Goal: Transaction & Acquisition: Book appointment/travel/reservation

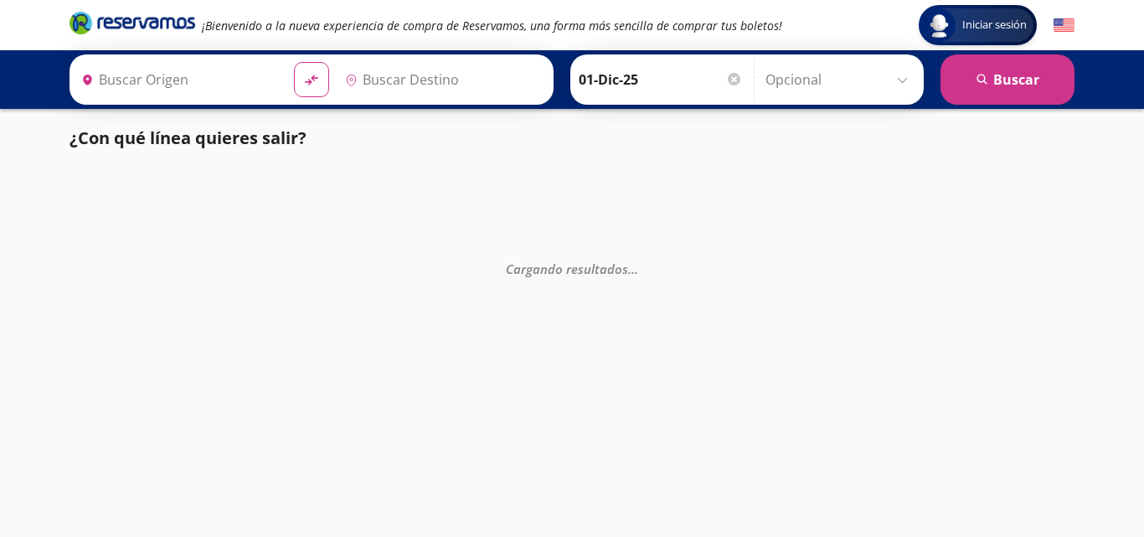
type input "[GEOGRAPHIC_DATA], [GEOGRAPHIC_DATA]"
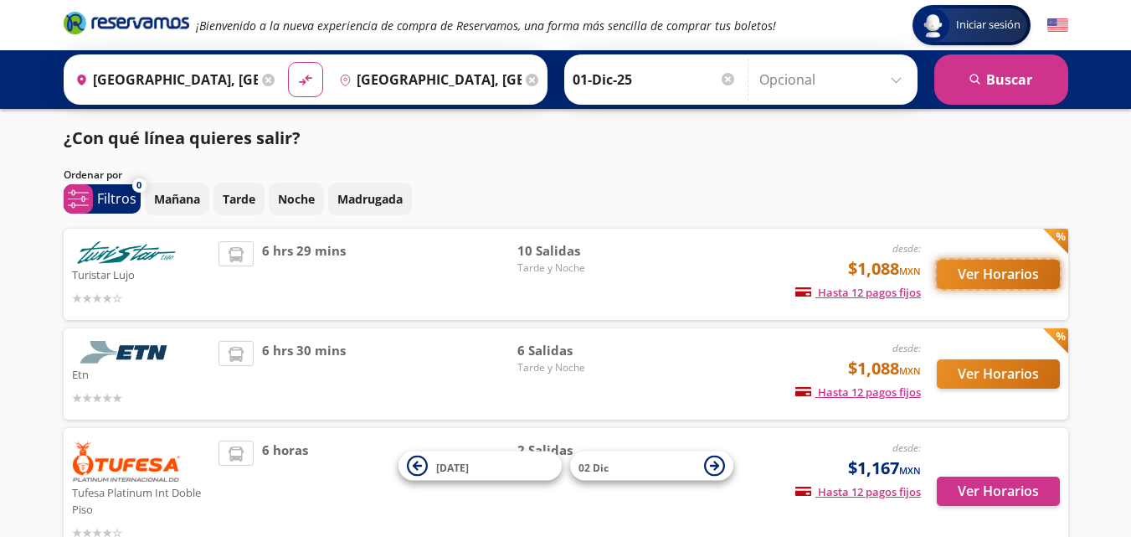
click at [978, 269] on button "Ver Horarios" at bounding box center [998, 274] width 123 height 29
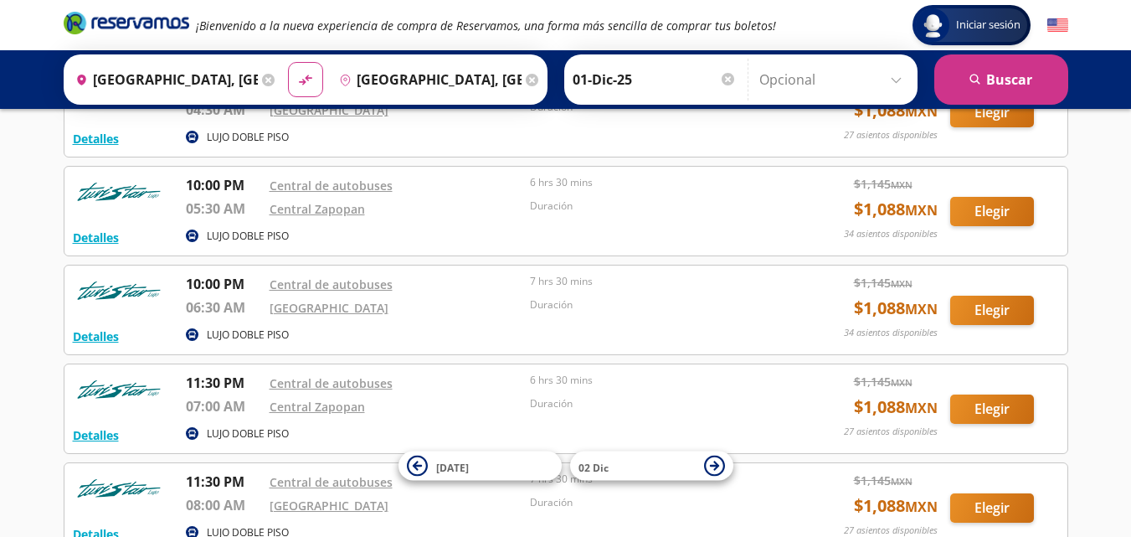
scroll to position [670, 0]
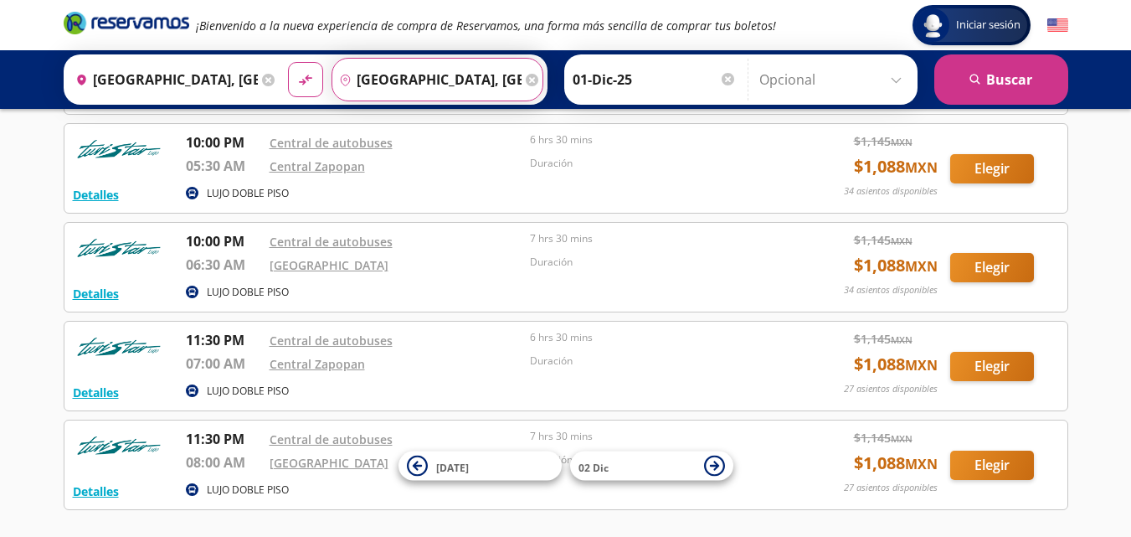
click at [358, 77] on input "[GEOGRAPHIC_DATA], [GEOGRAPHIC_DATA]" at bounding box center [426, 80] width 189 height 42
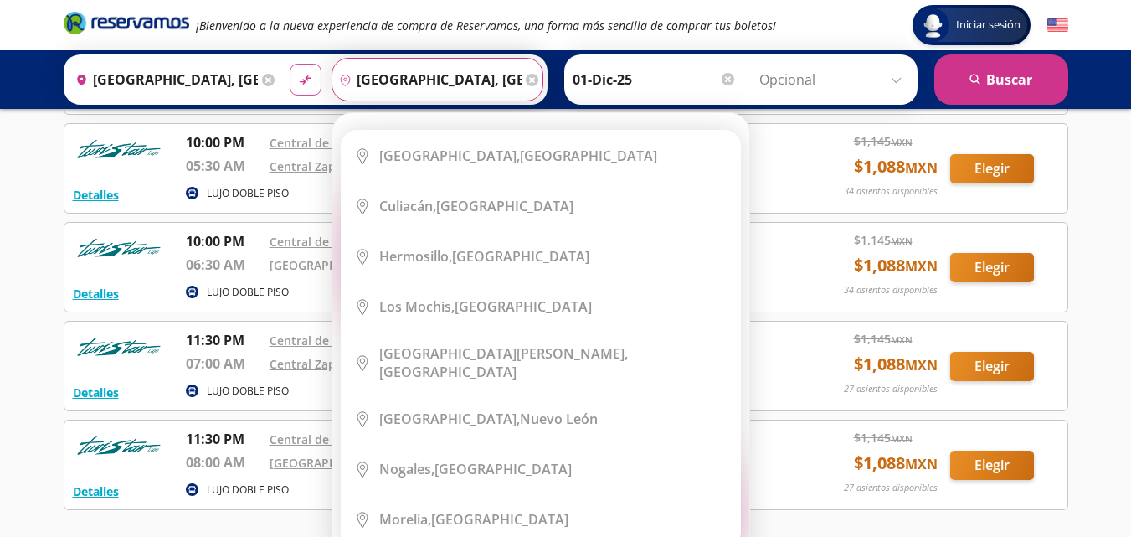
click at [305, 80] on icon at bounding box center [305, 79] width 12 height 9
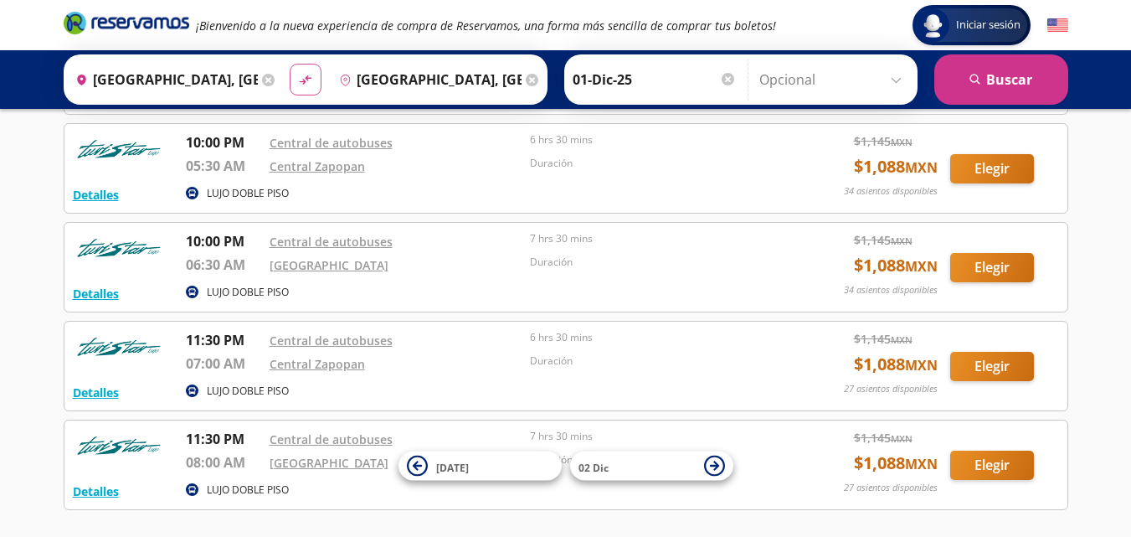
type input "[GEOGRAPHIC_DATA], [GEOGRAPHIC_DATA]"
click at [985, 72] on button "search [GEOGRAPHIC_DATA]" at bounding box center [1002, 79] width 134 height 50
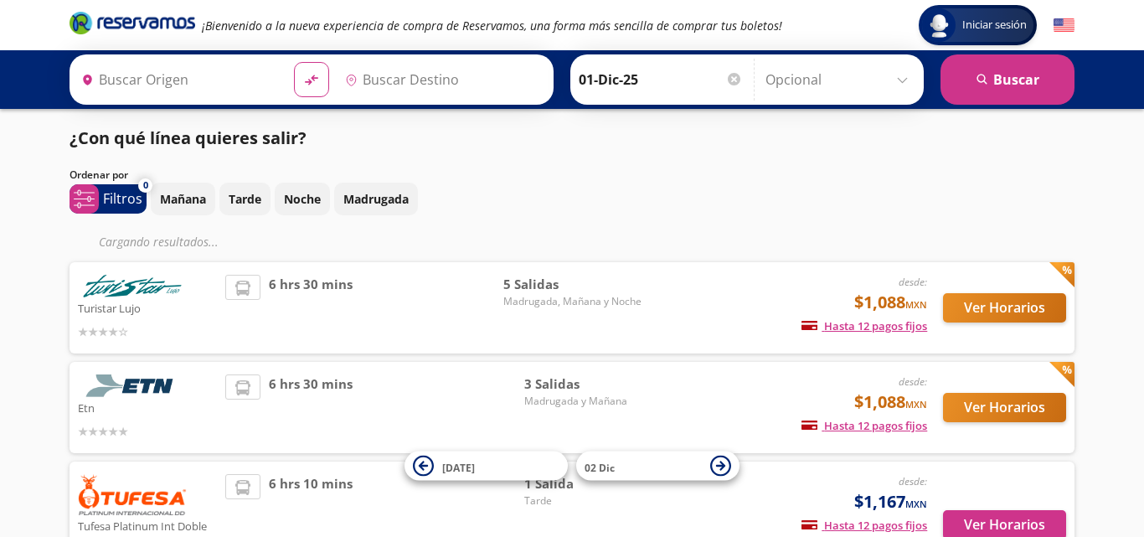
type input "[GEOGRAPHIC_DATA], [GEOGRAPHIC_DATA]"
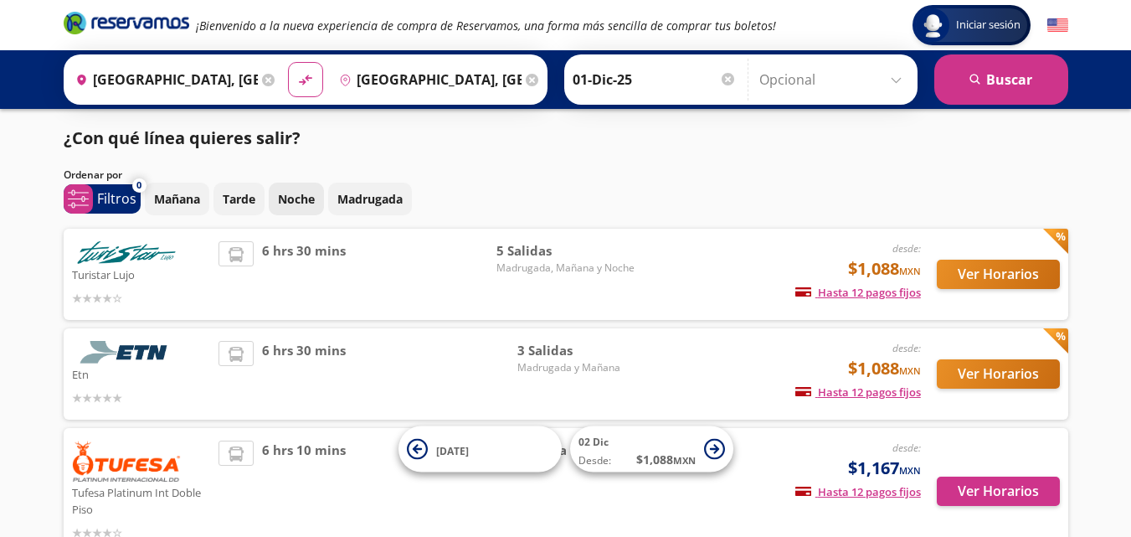
click at [301, 201] on p "Noche" at bounding box center [296, 199] width 37 height 18
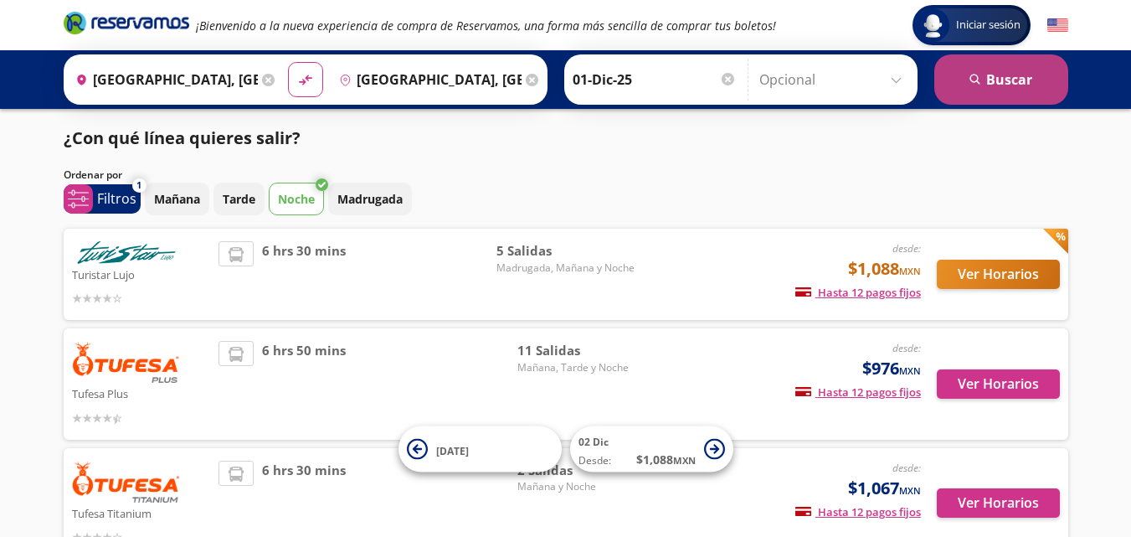
click at [985, 83] on button "search [GEOGRAPHIC_DATA]" at bounding box center [1002, 79] width 134 height 50
click at [974, 85] on icon "search" at bounding box center [976, 80] width 13 height 13
click at [377, 203] on p "Madrugada" at bounding box center [370, 199] width 65 height 18
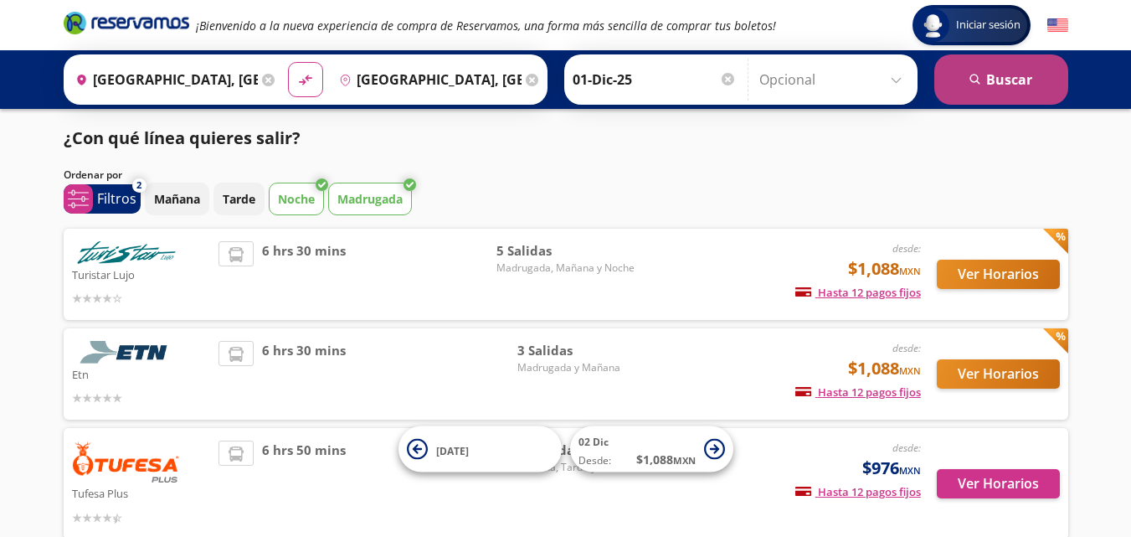
click at [967, 88] on button "search [GEOGRAPHIC_DATA]" at bounding box center [1002, 79] width 134 height 50
click at [726, 79] on div at bounding box center [728, 79] width 13 height 13
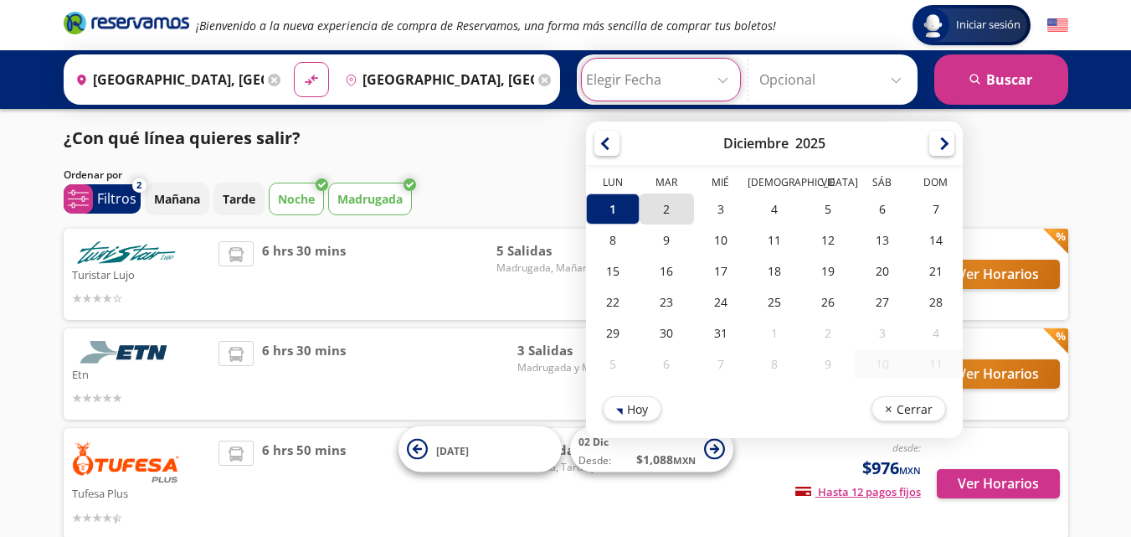
click at [658, 211] on div "2" at bounding box center [667, 208] width 54 height 31
type input "02-Dic-25"
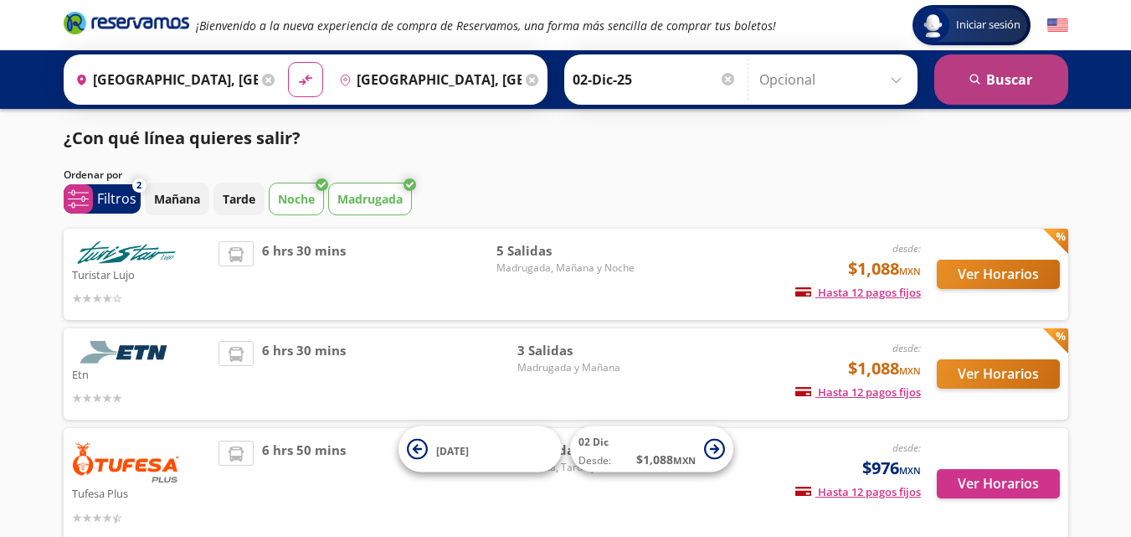
click at [1016, 80] on button "search [GEOGRAPHIC_DATA]" at bounding box center [1002, 79] width 134 height 50
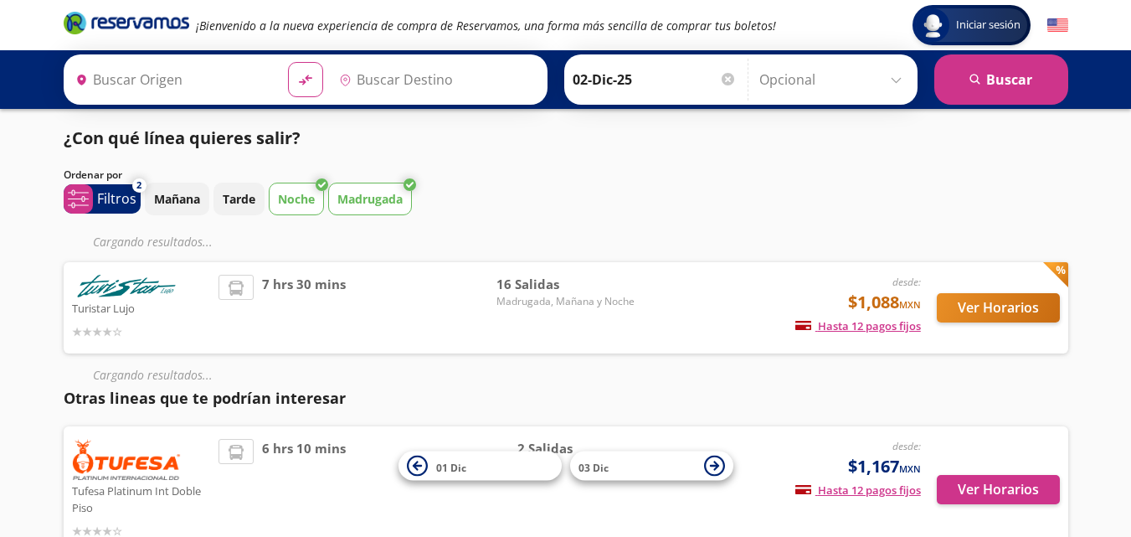
type input "[GEOGRAPHIC_DATA], [GEOGRAPHIC_DATA]"
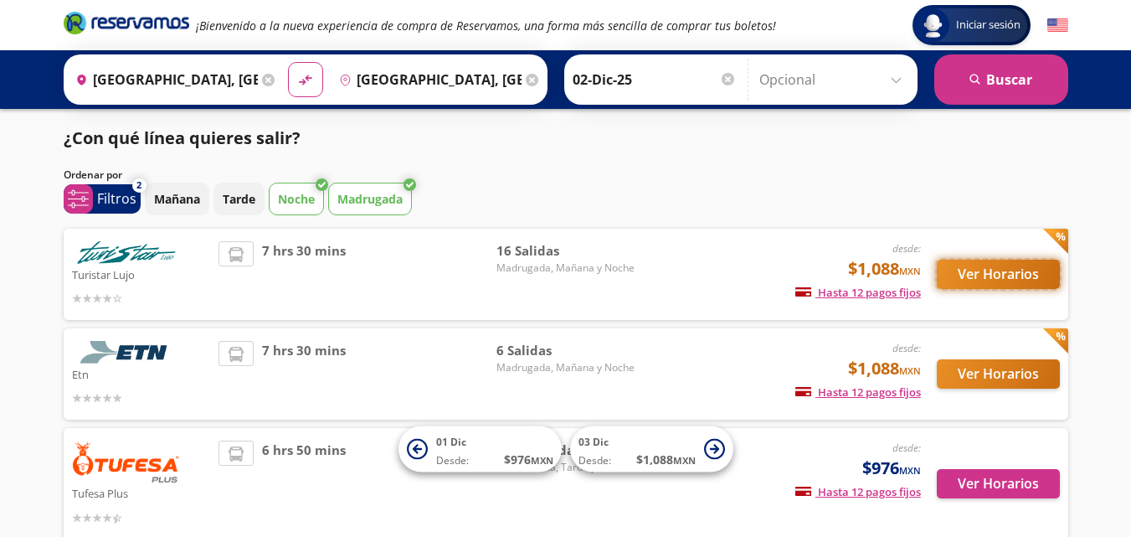
click at [1004, 271] on button "Ver Horarios" at bounding box center [998, 274] width 123 height 29
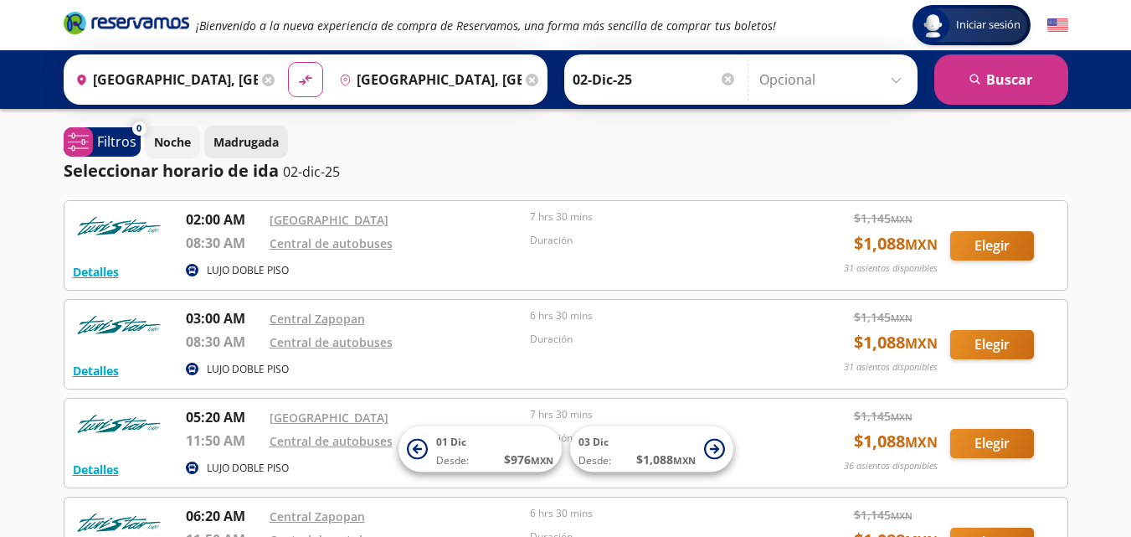
click at [241, 141] on p "Madrugada" at bounding box center [246, 142] width 65 height 18
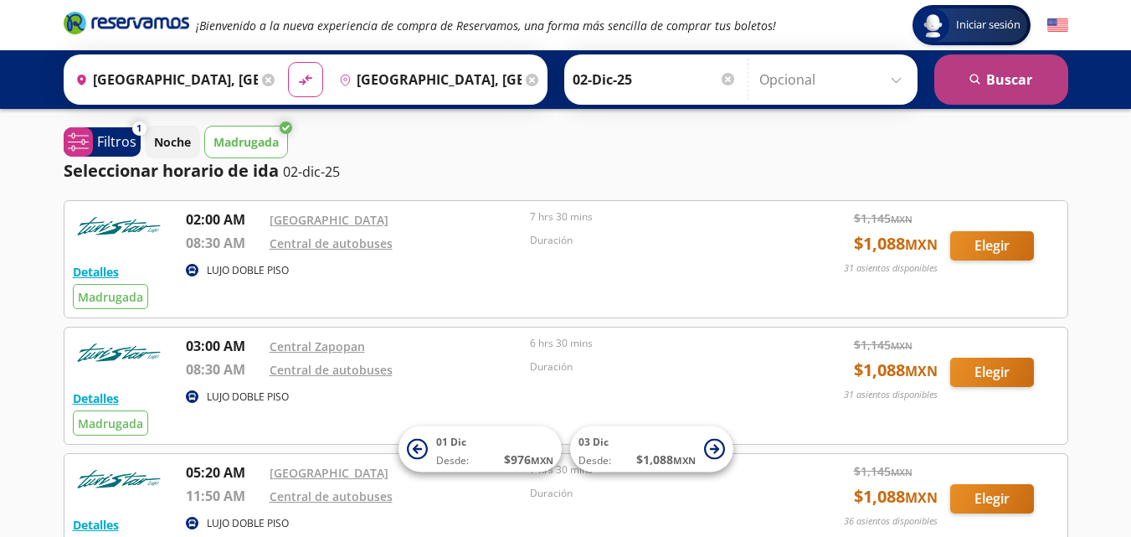
click at [979, 78] on icon "search" at bounding box center [976, 80] width 13 height 13
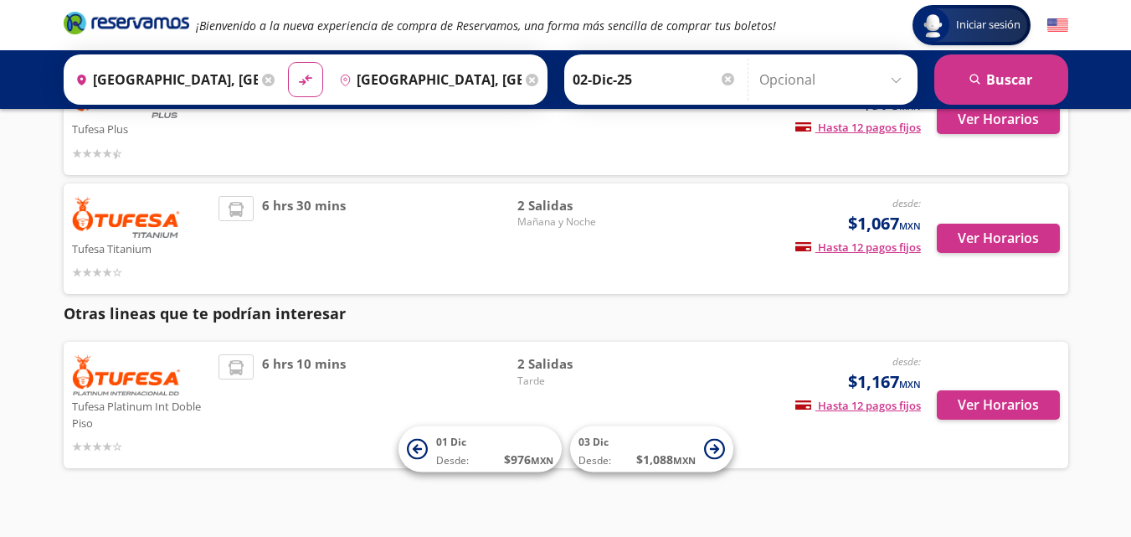
scroll to position [379, 0]
